Goal: Obtain resource: Download file/media

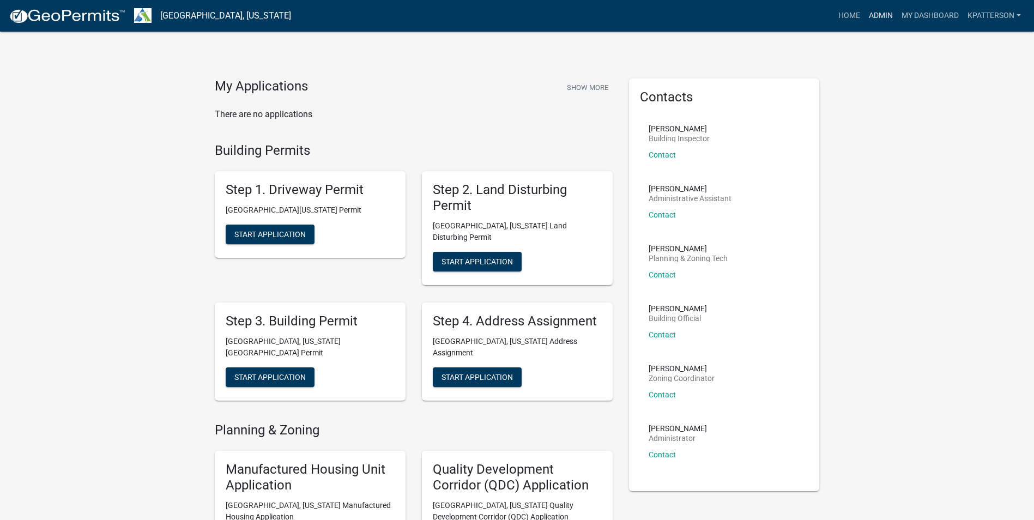
click at [874, 13] on link "Admin" at bounding box center [881, 15] width 33 height 21
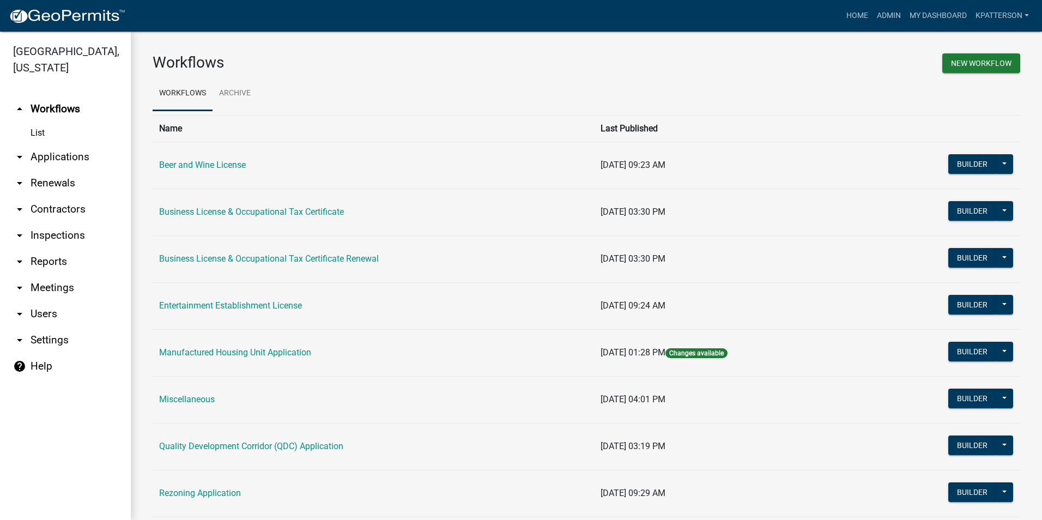
click at [62, 249] on link "arrow_drop_down Reports" at bounding box center [65, 262] width 131 height 26
select select "0: null"
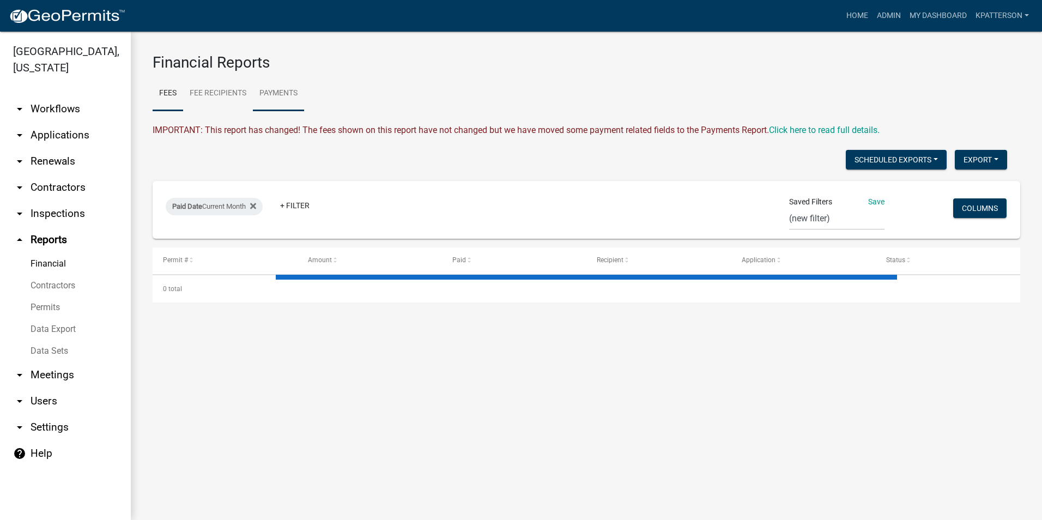
click at [288, 98] on link "Payments" at bounding box center [278, 93] width 51 height 35
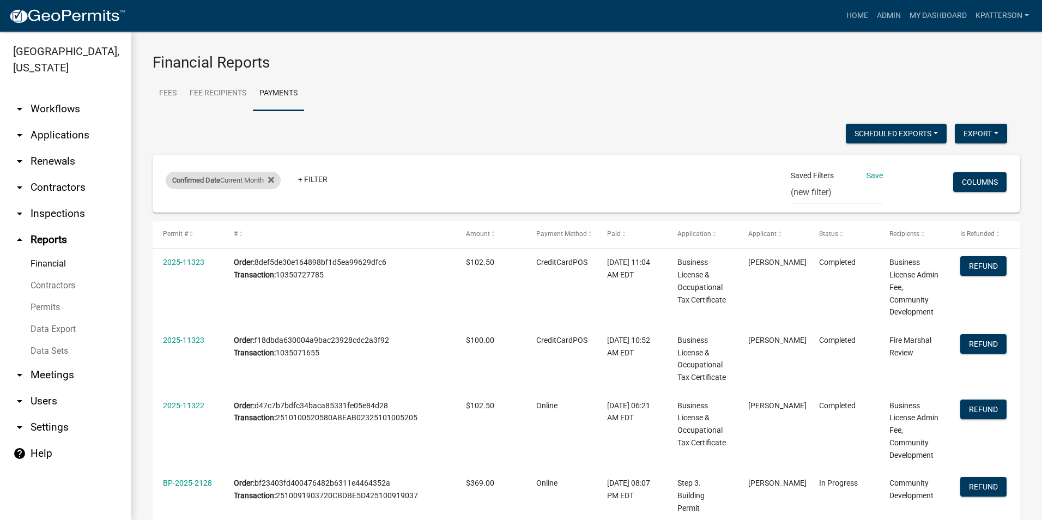
click at [261, 173] on div "Confirmed Date Current Month" at bounding box center [223, 180] width 115 height 17
click at [215, 220] on select "[DATE] [DATE] Current Week Previous Week Current Month Last Month Current Calen…" at bounding box center [225, 221] width 109 height 22
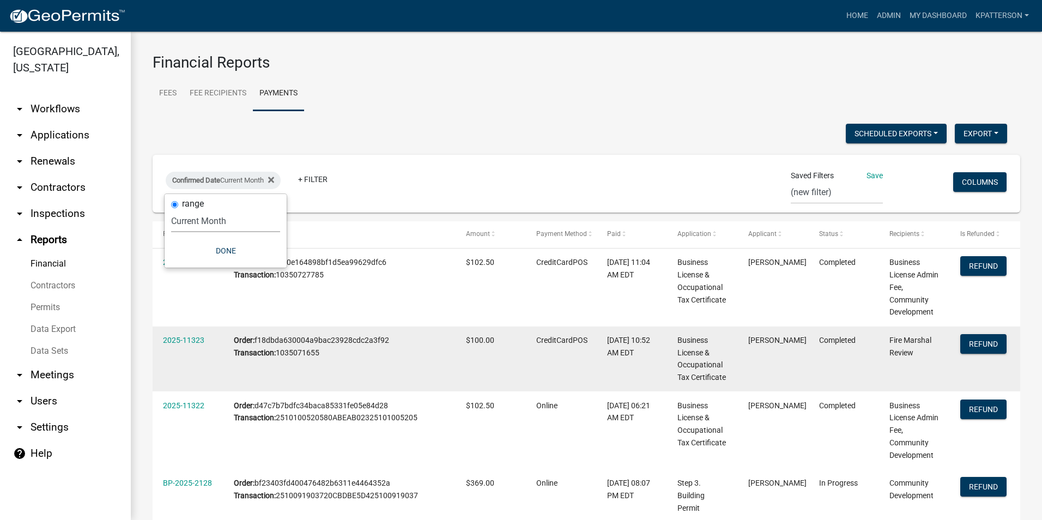
select select "custom"
click at [184, 210] on select "[DATE] [DATE] Current Week Previous Week Current Month Last Month Current Calen…" at bounding box center [225, 221] width 109 height 22
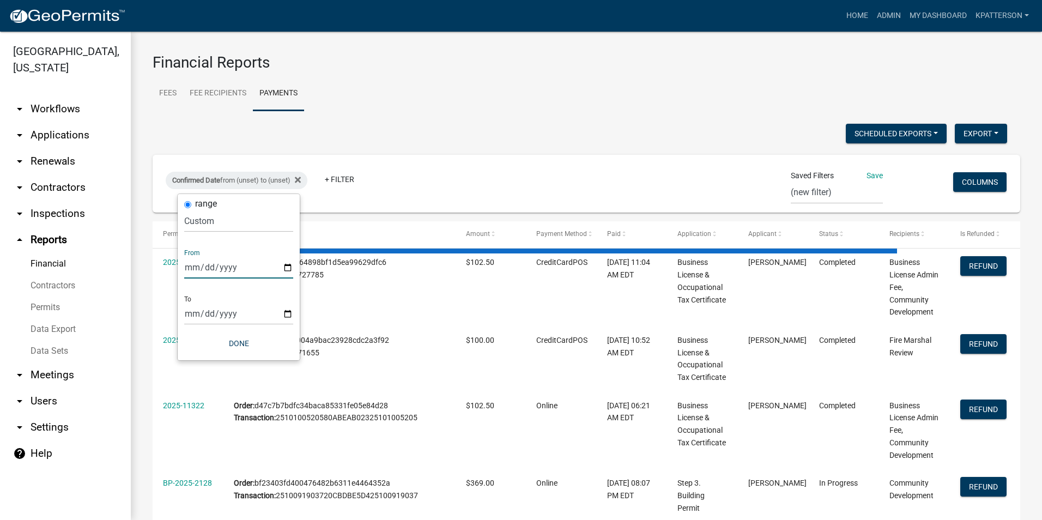
click at [284, 266] on input "date" at bounding box center [238, 267] width 109 height 22
type input "[DATE]"
click at [290, 313] on input "date" at bounding box center [246, 314] width 109 height 22
type input "[DATE]"
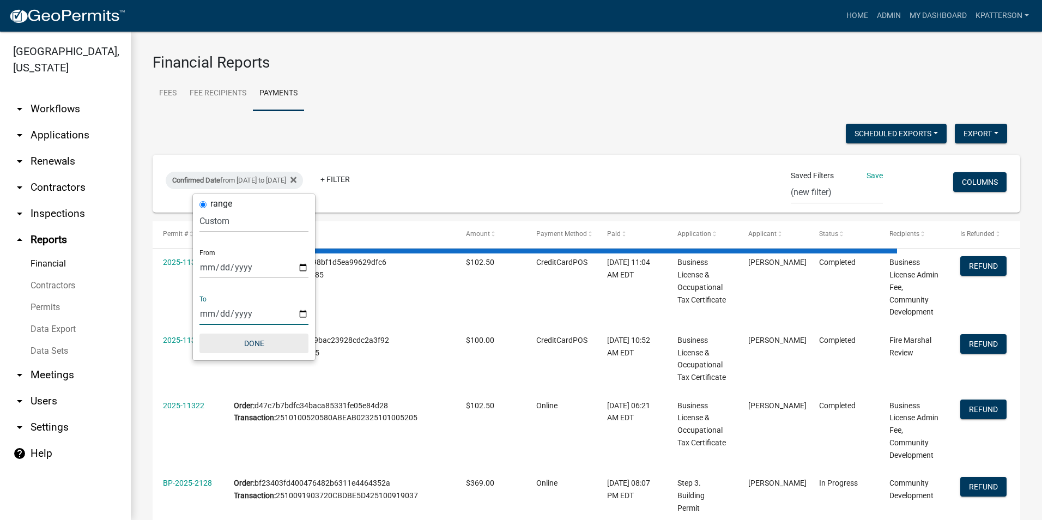
click at [264, 344] on button "Done" at bounding box center [254, 344] width 109 height 20
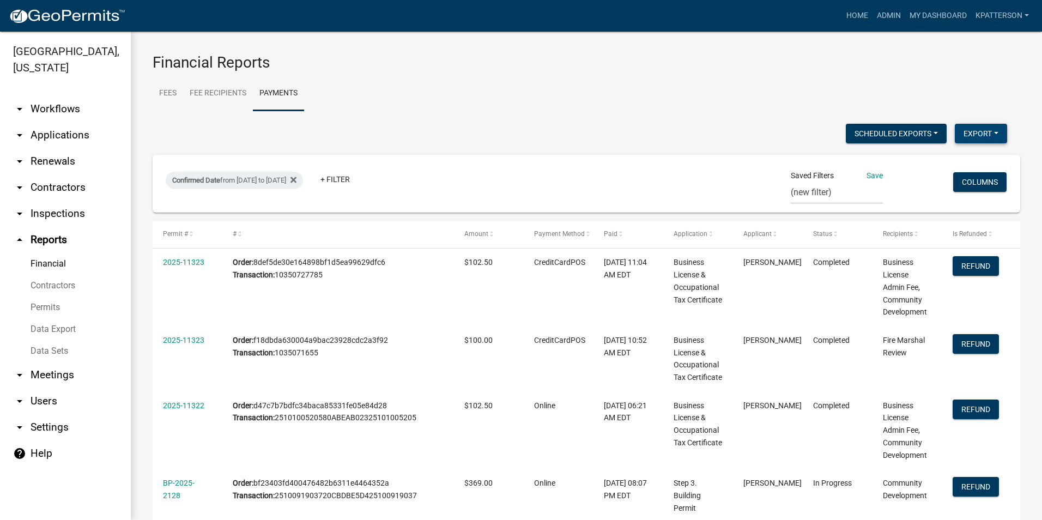
click at [968, 130] on button "Export" at bounding box center [981, 134] width 52 height 20
click at [952, 165] on button "Excel Format (.xlsx)" at bounding box center [956, 162] width 102 height 26
drag, startPoint x: 951, startPoint y: 166, endPoint x: 953, endPoint y: 88, distance: 78.0
click at [953, 88] on ul "Fees Fee Recipients Payments" at bounding box center [587, 93] width 868 height 34
click at [968, 136] on button "Export" at bounding box center [981, 134] width 52 height 20
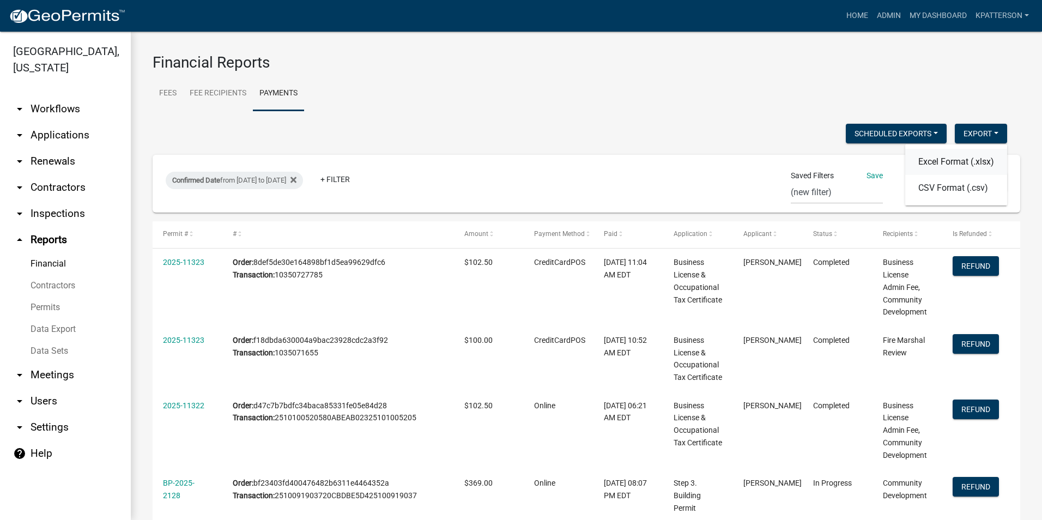
click at [943, 164] on button "Excel Format (.xlsx)" at bounding box center [956, 162] width 102 height 26
click at [964, 134] on button "Export" at bounding box center [981, 134] width 52 height 20
click at [963, 166] on button "Excel Format (.xlsx)" at bounding box center [956, 162] width 102 height 26
